Goal: Task Accomplishment & Management: Use online tool/utility

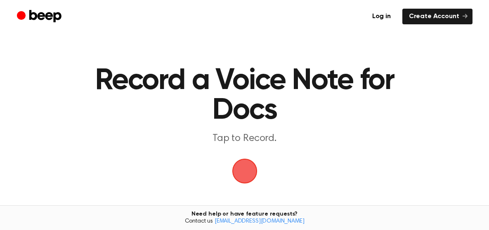
click at [244, 173] on span "button" at bounding box center [245, 171] width 32 height 32
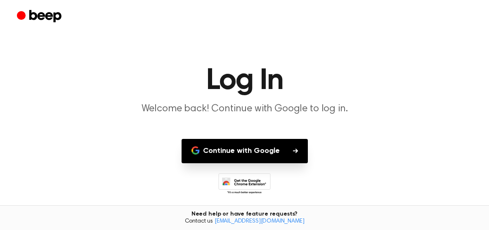
click at [274, 153] on button "Continue with Google" at bounding box center [244, 151] width 126 height 24
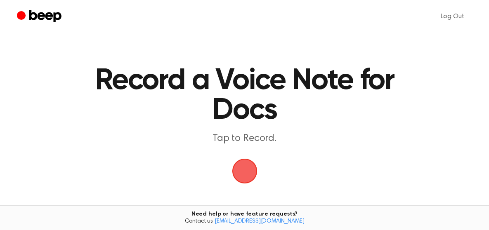
click at [243, 163] on span "button" at bounding box center [244, 171] width 28 height 28
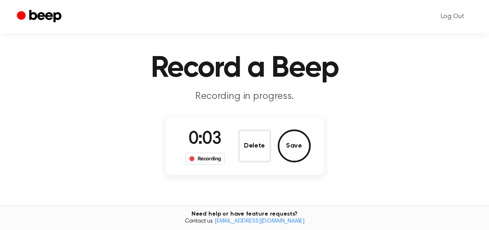
scroll to position [68, 0]
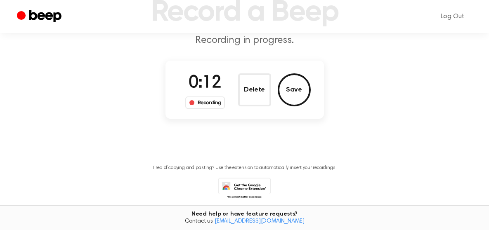
click at [212, 103] on div "Recording" at bounding box center [205, 103] width 40 height 12
click at [295, 93] on button "Save" at bounding box center [294, 89] width 33 height 33
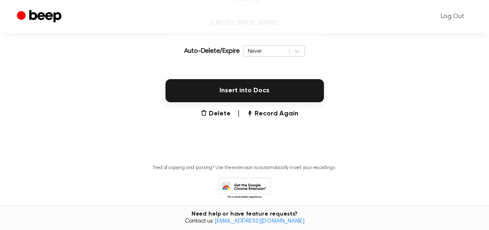
scroll to position [178, 0]
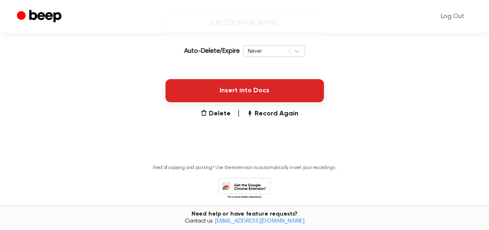
click at [243, 90] on button "Insert into Docs" at bounding box center [244, 90] width 158 height 23
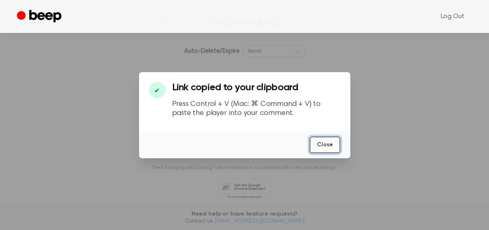
click at [330, 144] on button "Close" at bounding box center [324, 145] width 31 height 17
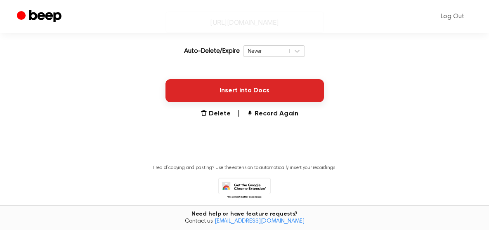
click at [250, 87] on button "Insert into Docs" at bounding box center [244, 90] width 158 height 23
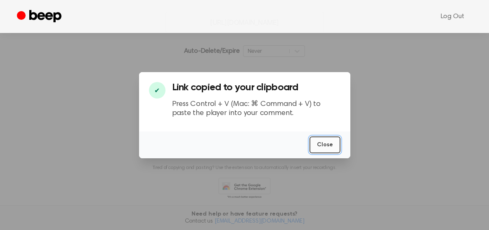
click at [325, 145] on button "Close" at bounding box center [324, 145] width 31 height 17
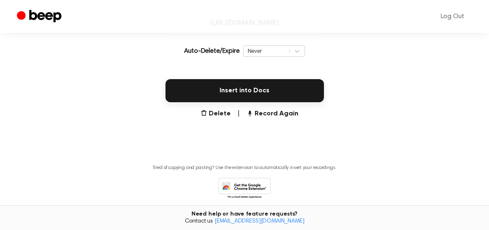
scroll to position [118, 0]
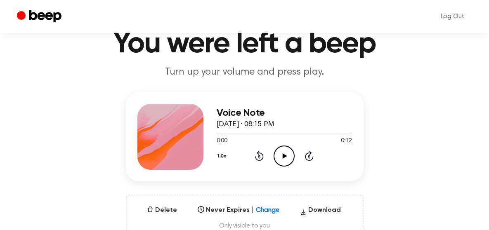
scroll to position [41, 0]
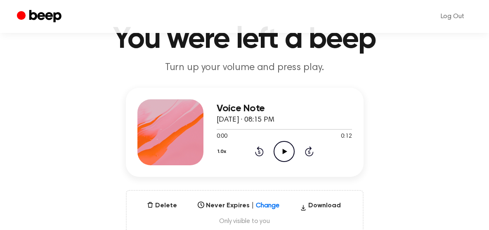
click at [285, 148] on icon "Play Audio" at bounding box center [283, 151] width 21 height 21
click at [163, 198] on div "Delete Never Expires | Change Select... Download Only visible to you" at bounding box center [245, 213] width 238 height 46
click at [160, 204] on button "Delete" at bounding box center [162, 206] width 37 height 10
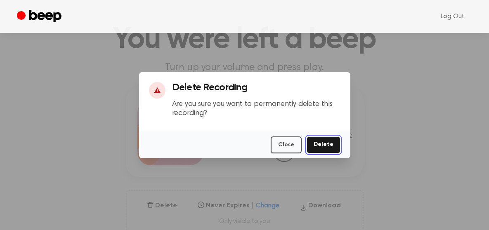
click at [323, 142] on button "Delete" at bounding box center [323, 145] width 34 height 17
